Goal: Information Seeking & Learning: Check status

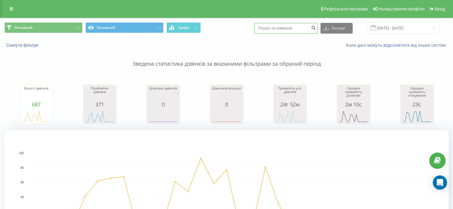
click at [290, 30] on input at bounding box center [285, 28] width 63 height 11
paste input "380678582665"
type input "380678582665"
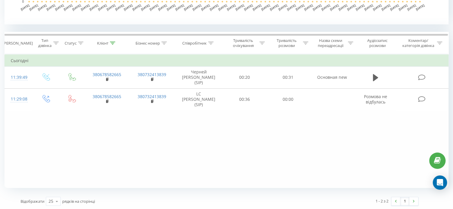
scroll to position [226, 0]
